Goal: Task Accomplishment & Management: Manage account settings

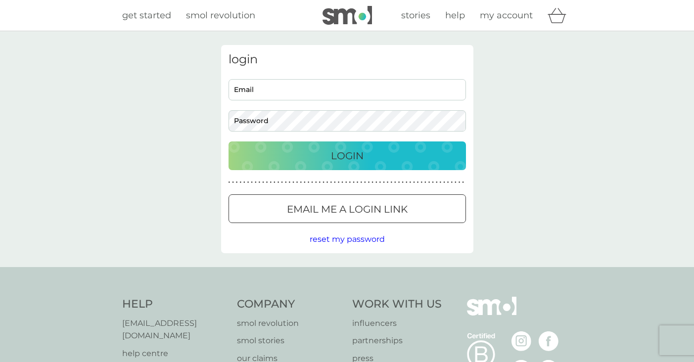
click at [308, 86] on input "Email" at bounding box center [348, 89] width 238 height 21
click at [313, 88] on input "Email" at bounding box center [348, 89] width 238 height 21
type input "[EMAIL_ADDRESS][DOMAIN_NAME]"
click at [343, 152] on p "Login" at bounding box center [347, 156] width 33 height 16
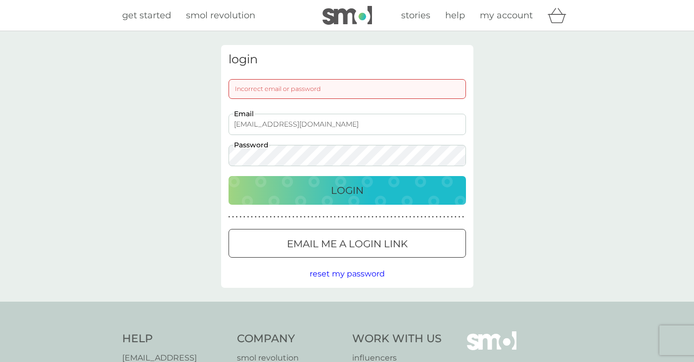
click at [333, 188] on p "Login" at bounding box center [347, 191] width 33 height 16
click at [363, 246] on div at bounding box center [348, 244] width 36 height 10
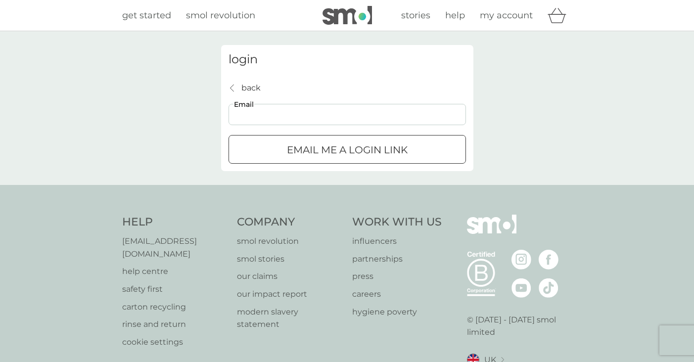
click at [272, 117] on input "Email" at bounding box center [348, 114] width 238 height 21
type input "[EMAIL_ADDRESS][DOMAIN_NAME]"
click at [340, 143] on p "Email me a login link" at bounding box center [347, 150] width 121 height 16
